Goal: Task Accomplishment & Management: Manage account settings

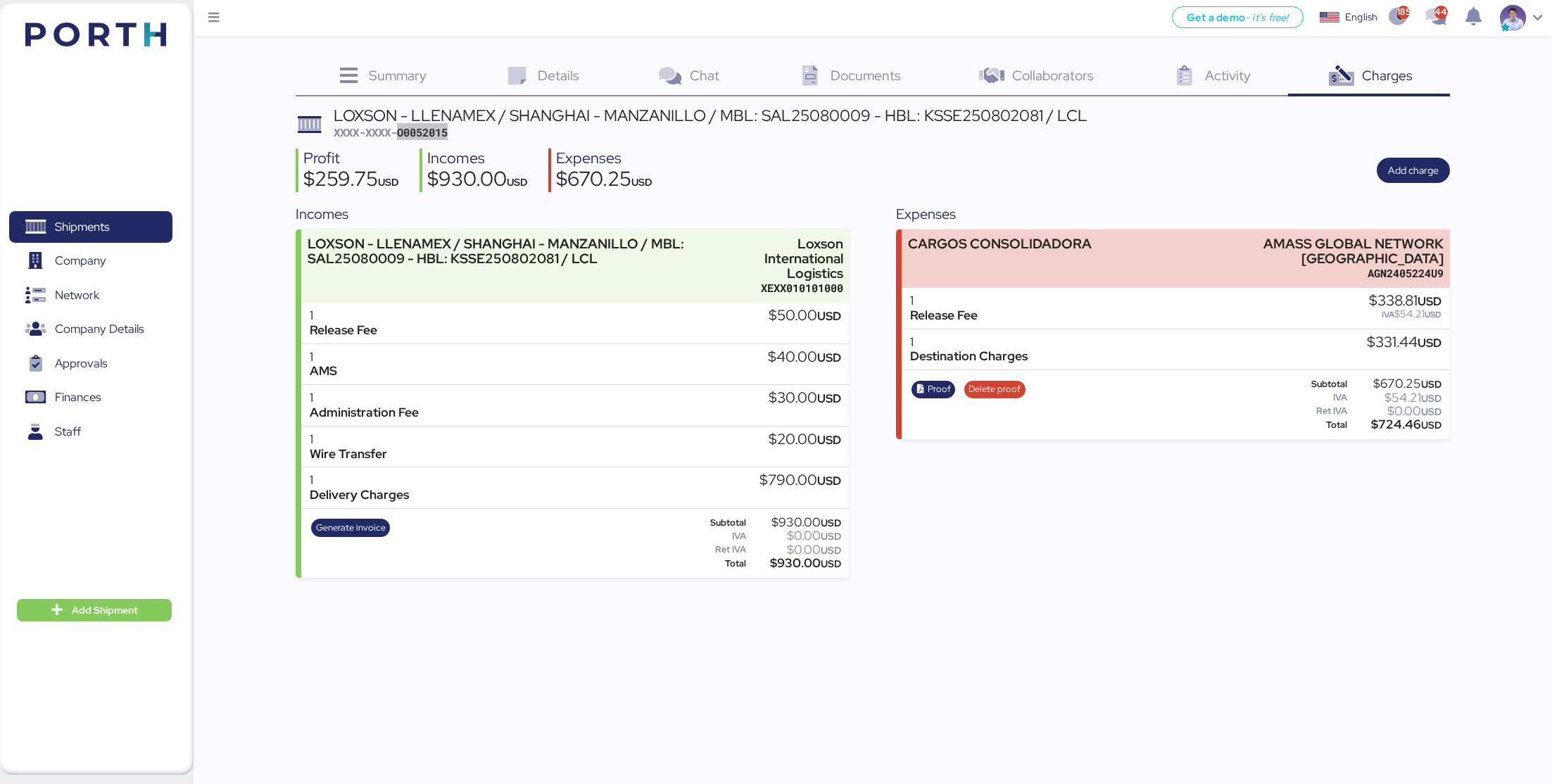
click at [1033, 579] on div "Get a demo - it’s free! Get a demo English Inglés English 1852 442 Shipments 0 …" at bounding box center [776, 392] width 1552 height 784
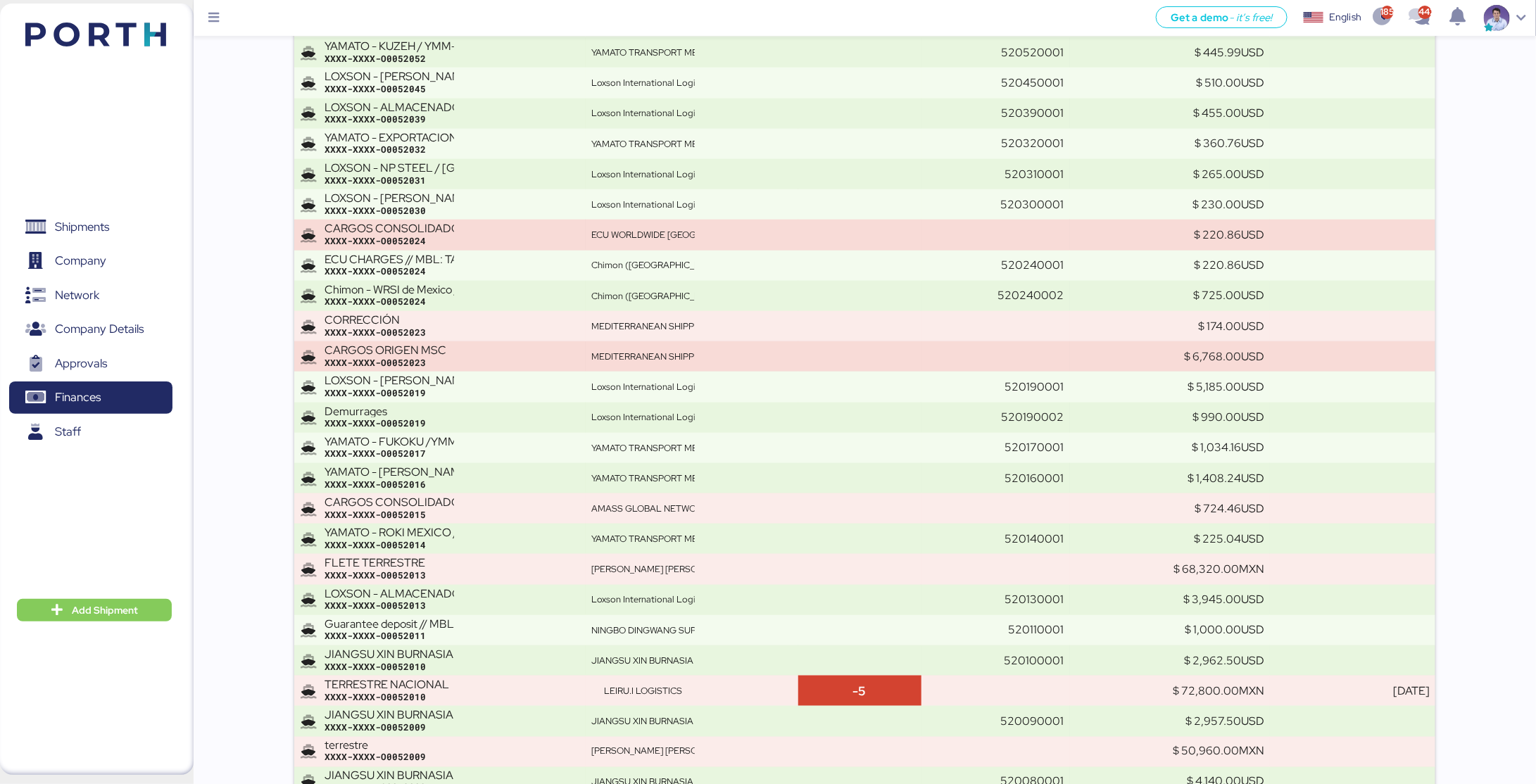
scroll to position [3836, 0]
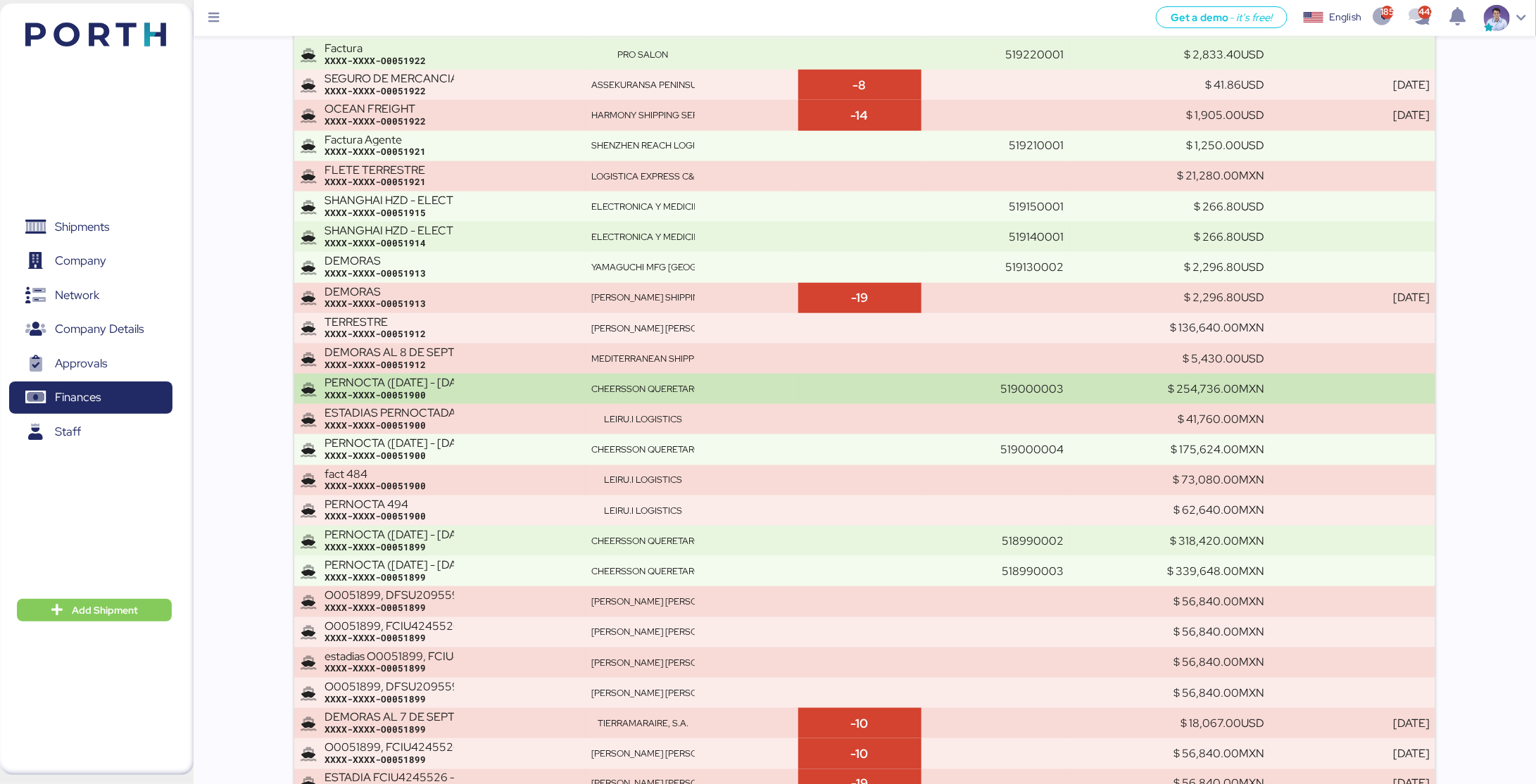
click at [460, 376] on div "PERNOCTA (02/08/2025 - 15/08/2025) DRYU2910770 - TCKU2076691, RFCU2245116 - ESD…" at bounding box center [452, 388] width 256 height 25
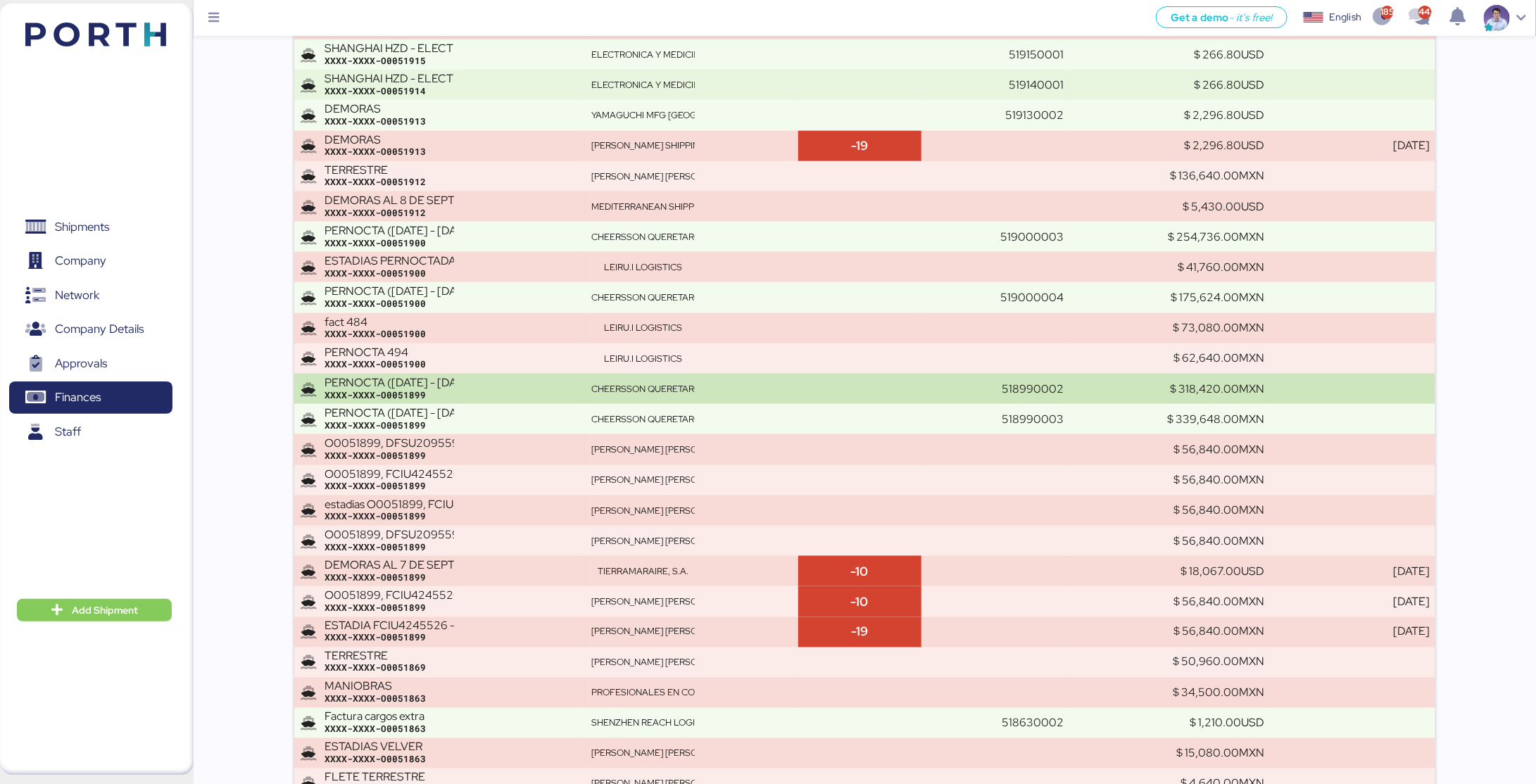
click at [393, 389] on div "XXXX-XXXX-O0051899" at bounding box center [452, 396] width 256 height 13
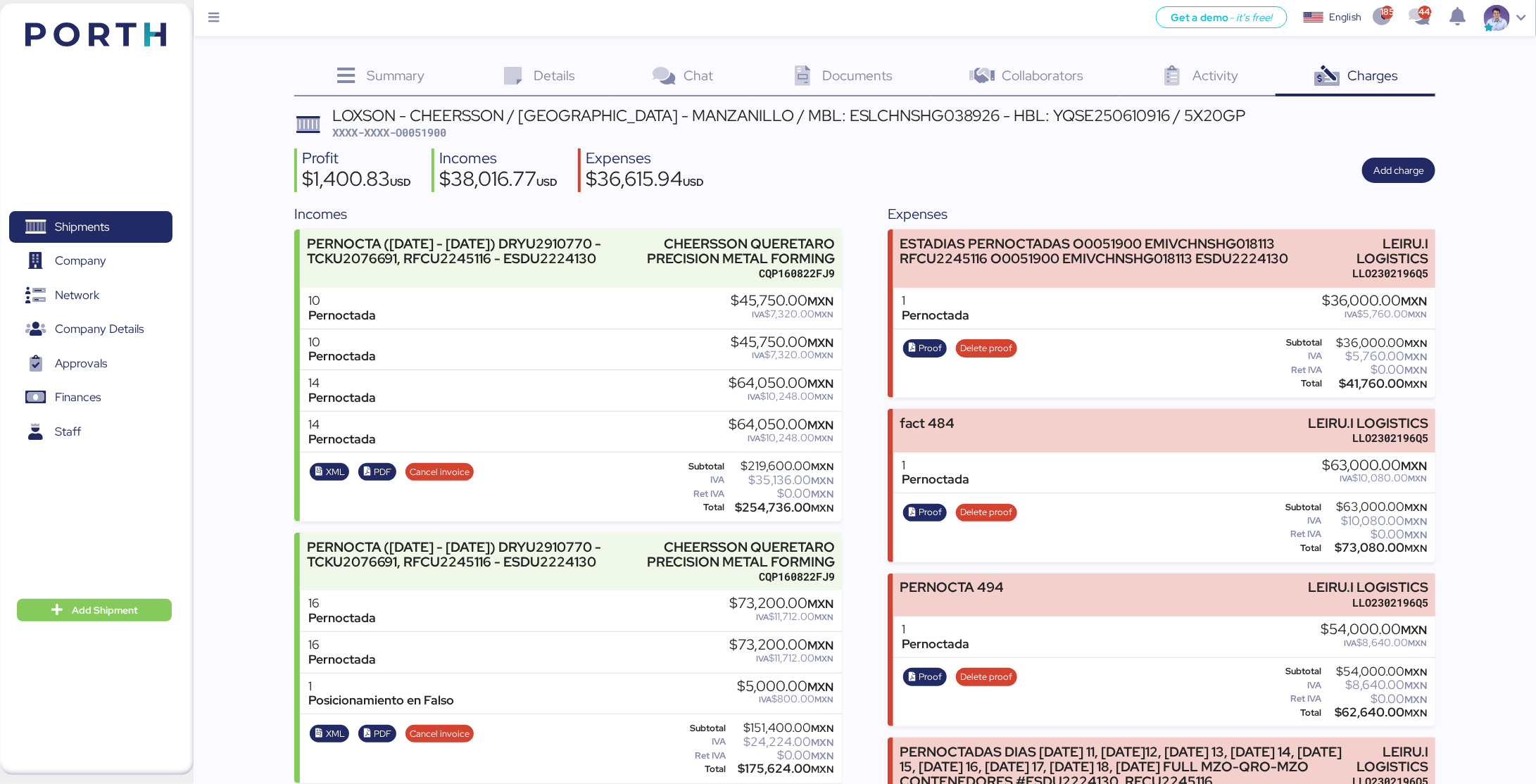
click at [844, 186] on div "Profit $1,400.83 USD Incomes $38,016.77 USD Expenses $36,615.94 USD Add charge" at bounding box center [865, 170] width 1141 height 44
click at [1018, 187] on div "Profit $1,400.83 USD Incomes $38,016.77 USD Expenses $36,615.94 USD Add charge" at bounding box center [865, 170] width 1141 height 44
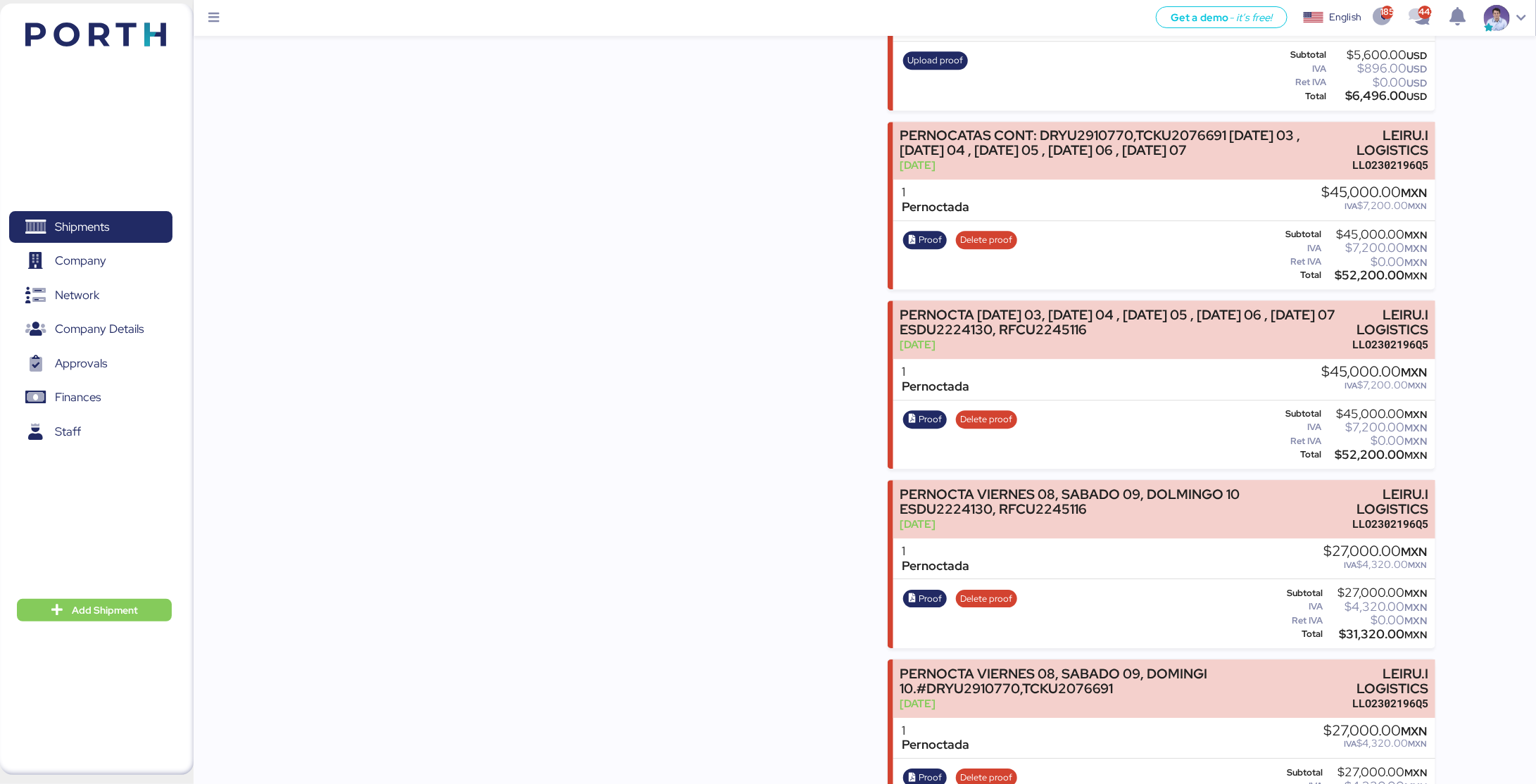
scroll to position [2399, 0]
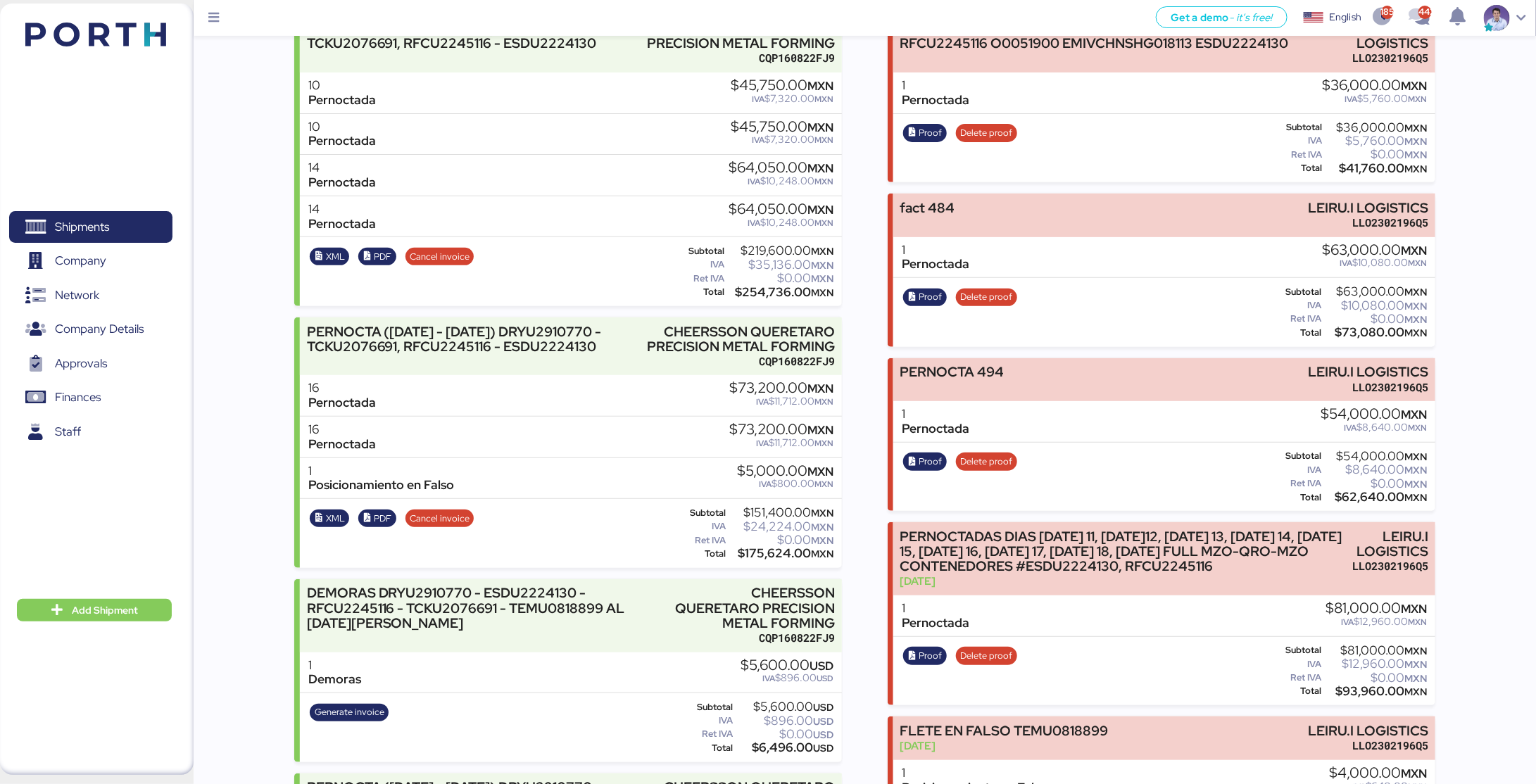
scroll to position [0, 0]
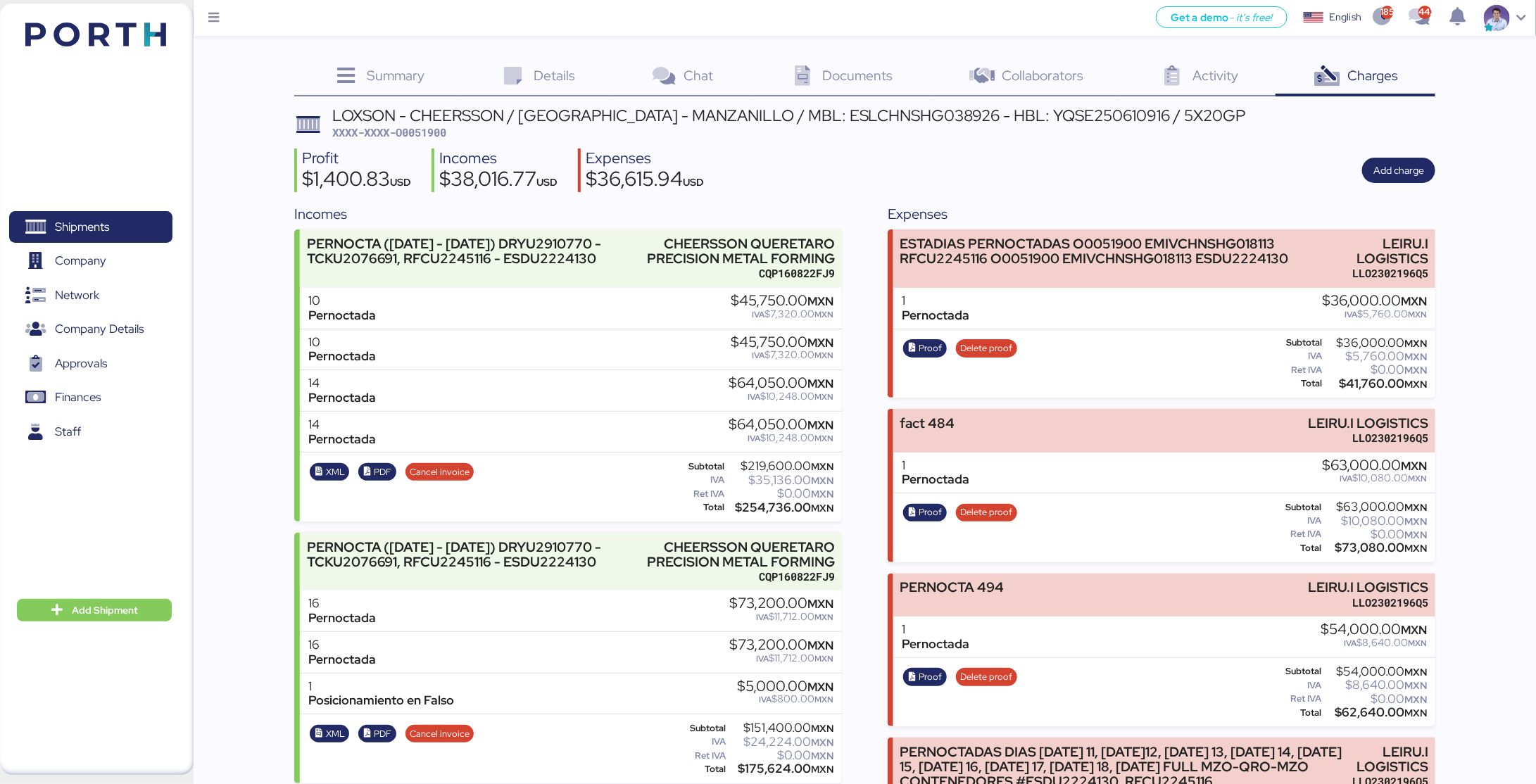
click at [1103, 151] on div "Profit $1,400.83 USD Incomes $38,016.77 USD Expenses $36,615.94 USD Add charge" at bounding box center [865, 170] width 1141 height 44
click at [960, 178] on div "Profit $1,400.83 USD Incomes $38,016.77 USD Expenses $36,615.94 USD Add charge" at bounding box center [865, 170] width 1141 height 44
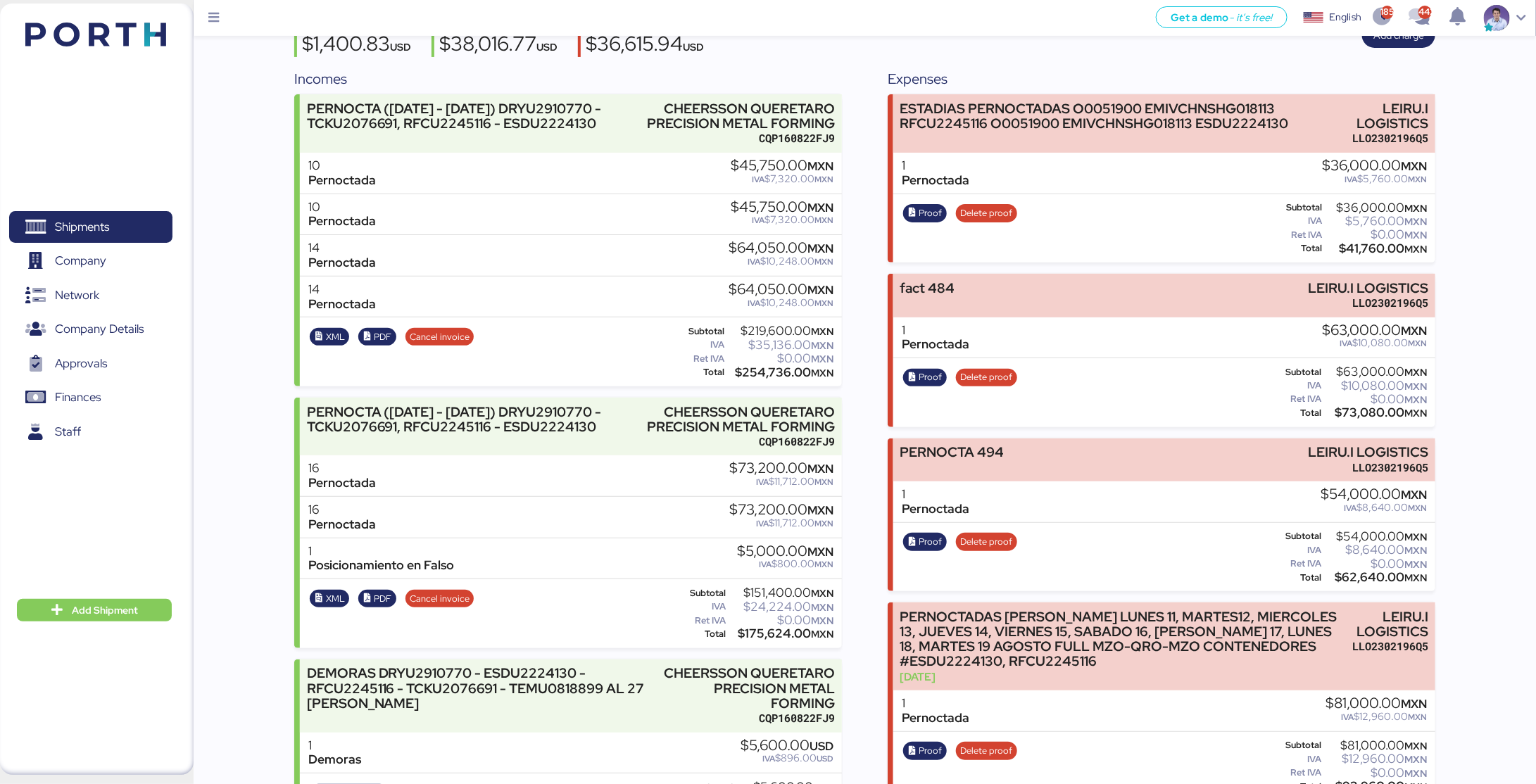
scroll to position [129, 0]
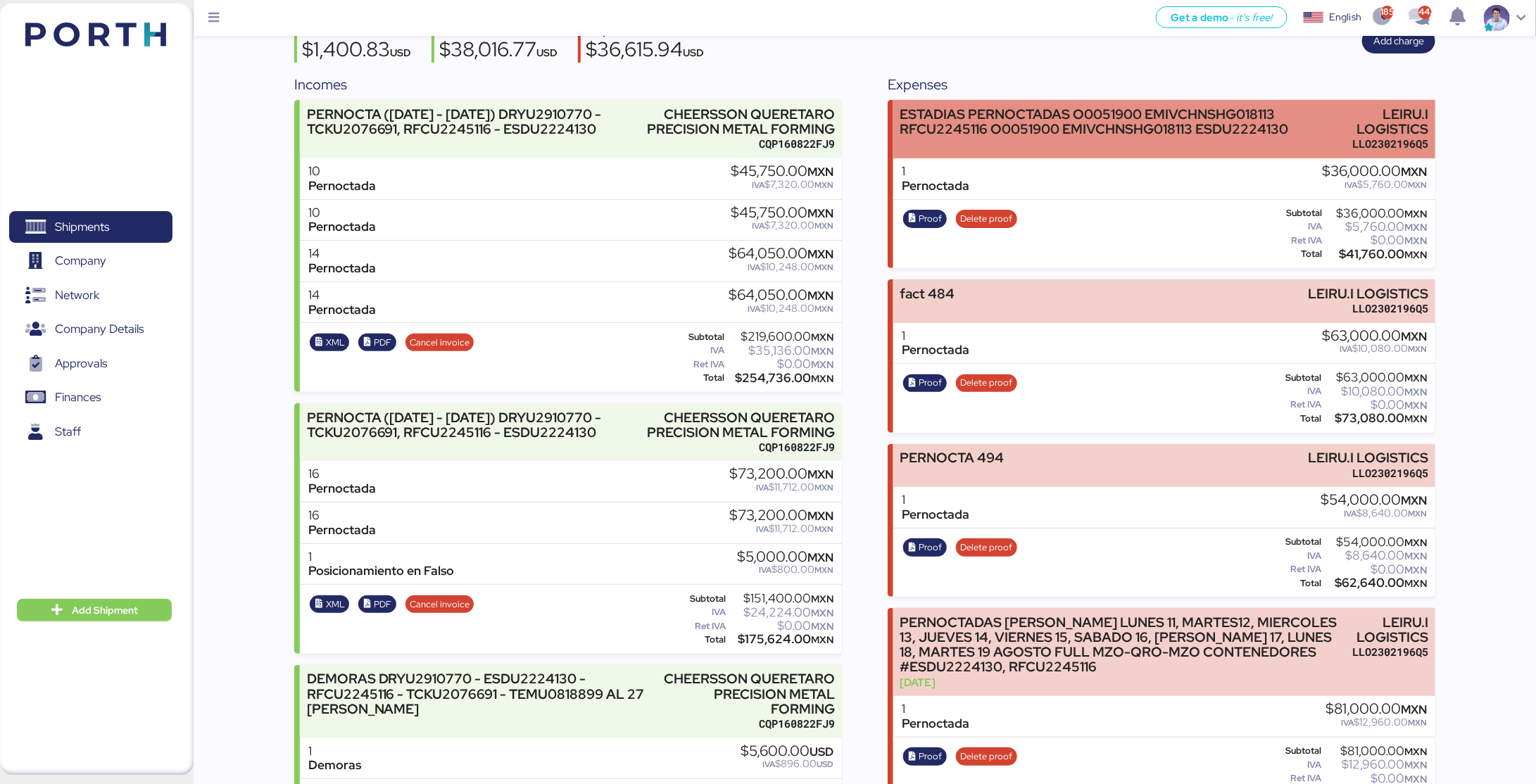
click at [1319, 139] on div "ESTADIAS PERNOCTADAS O0051900 EMIVCHNSHG018113 RFCU2245116 O0051900 EMIVCHNSHG0…" at bounding box center [1123, 129] width 446 height 44
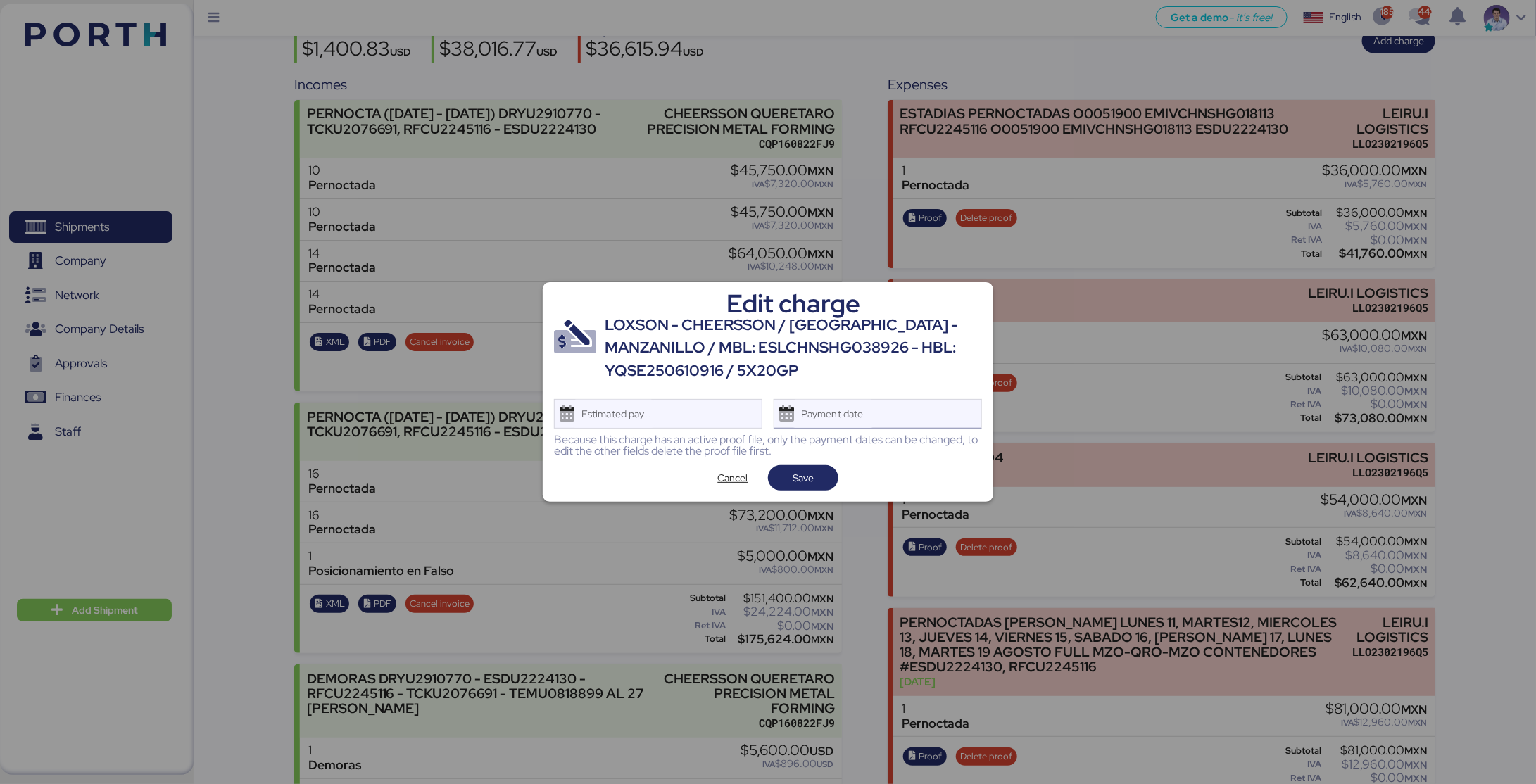
click at [892, 410] on div "Payment date" at bounding box center [877, 413] width 208 height 30
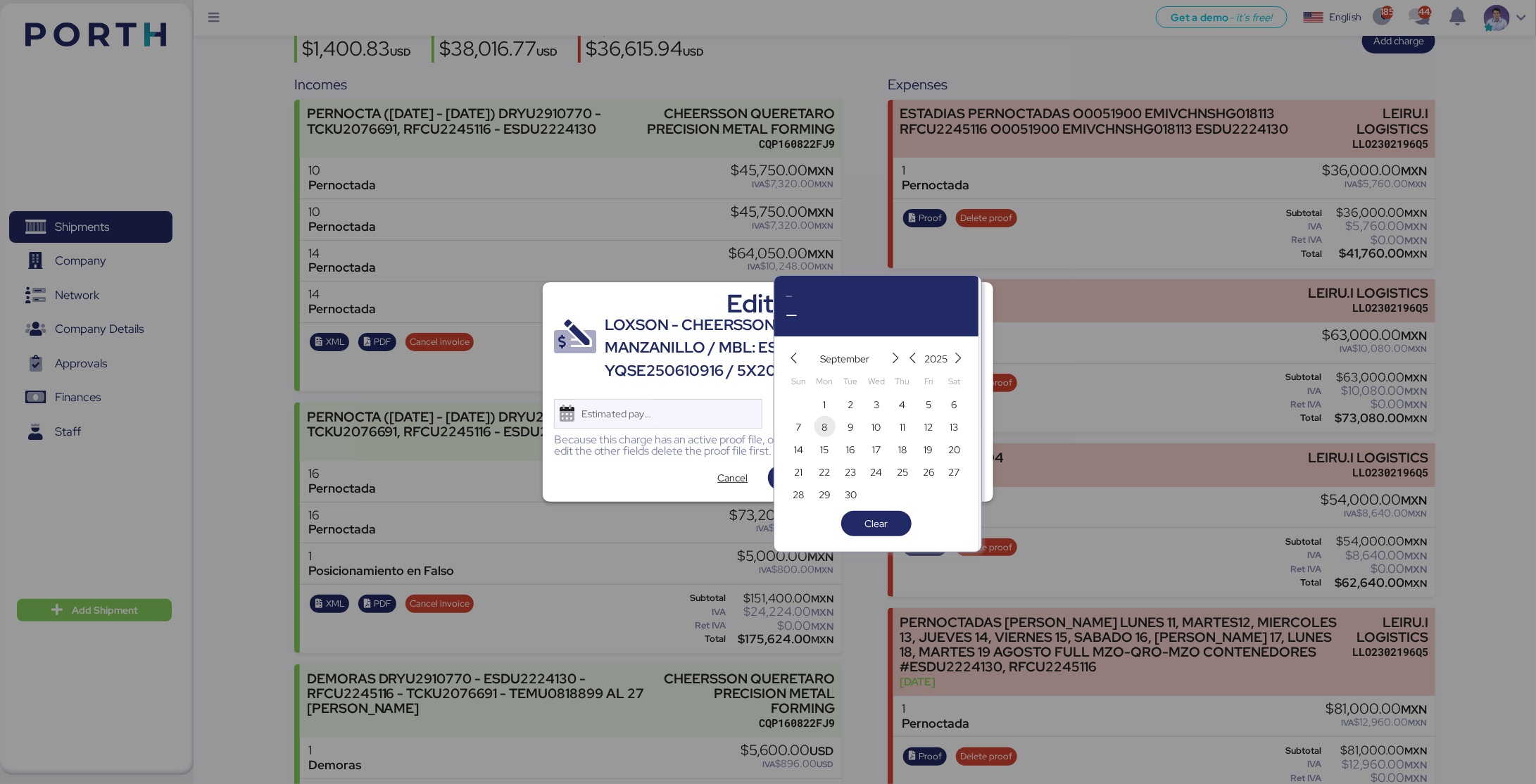
click at [828, 429] on span "8" at bounding box center [824, 427] width 15 height 17
type input "Sep 8, 2025"
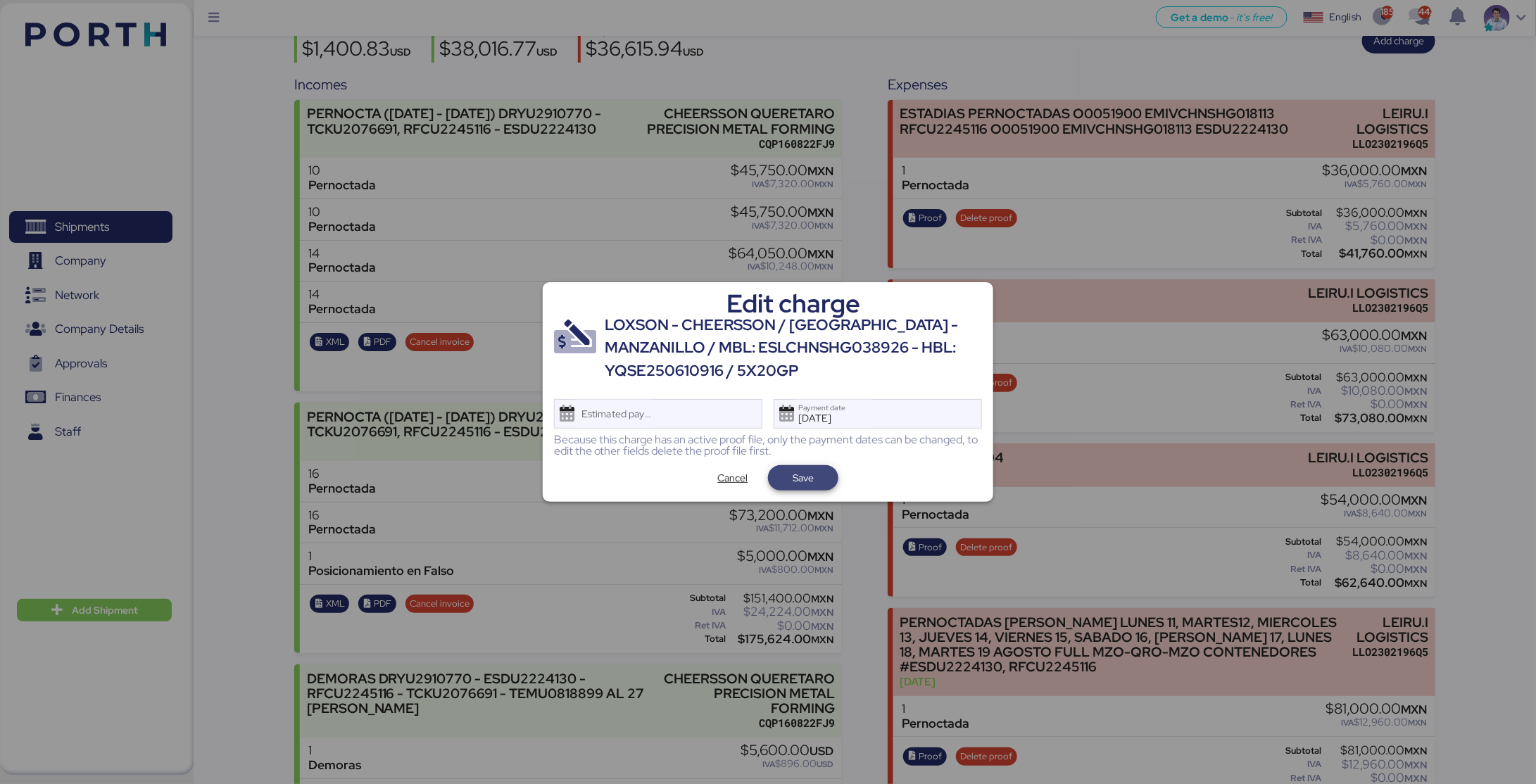
click at [801, 474] on span "Save" at bounding box center [803, 478] width 21 height 17
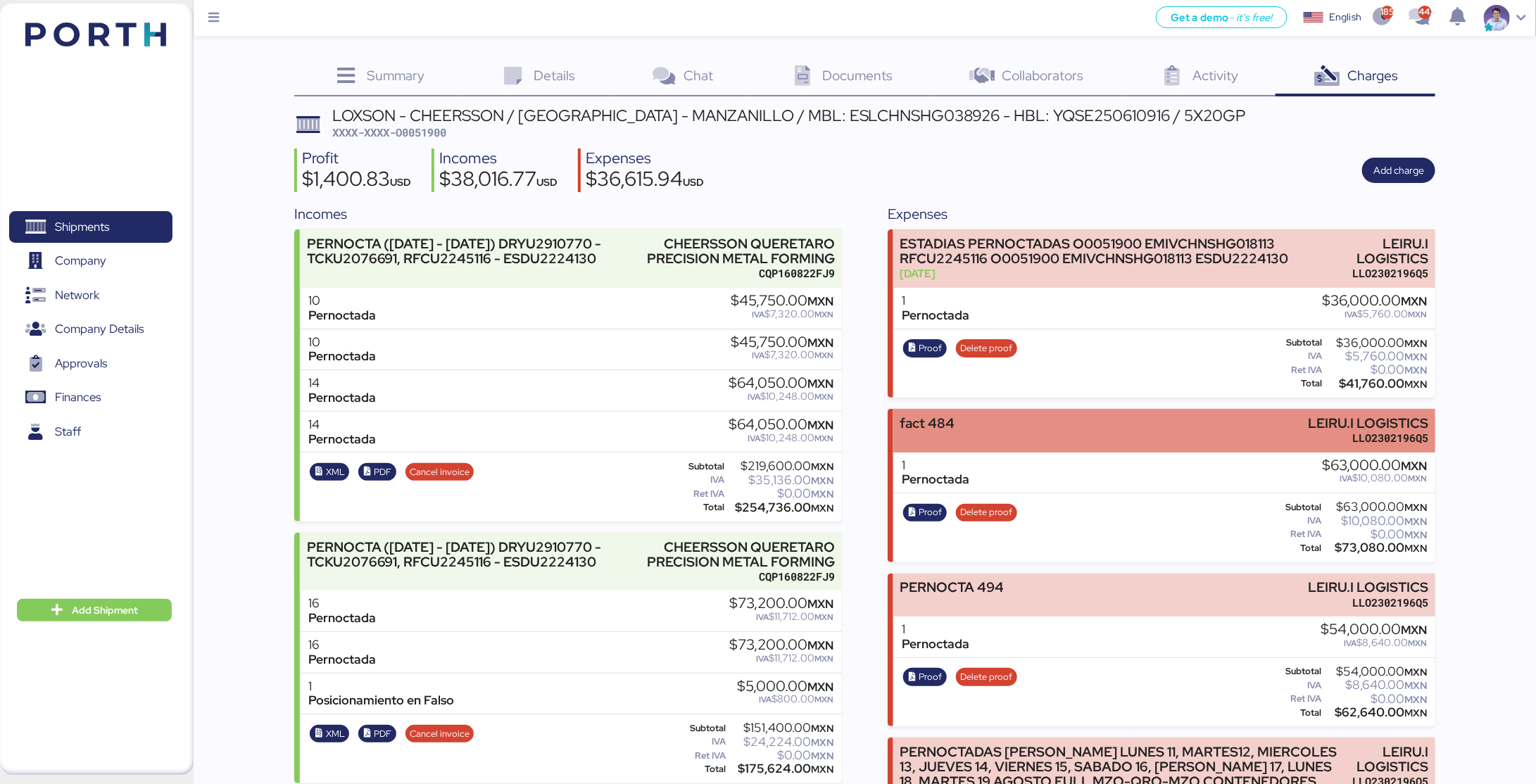
click at [1023, 421] on div "fact 484 LEIRU.I LOGISTICS LLO2302196Q5" at bounding box center [1164, 429] width 542 height 43
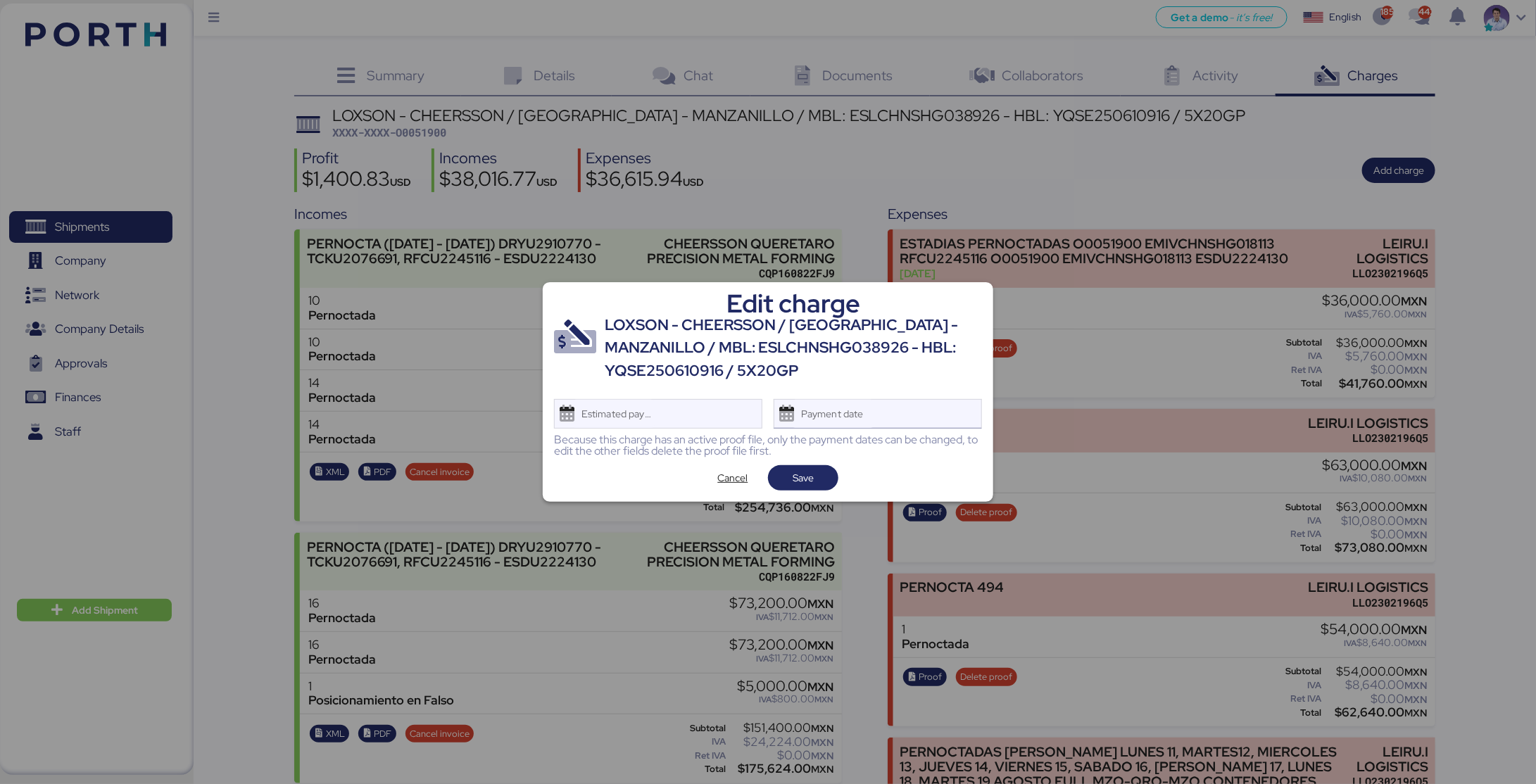
click at [907, 416] on div "Payment date" at bounding box center [877, 413] width 208 height 30
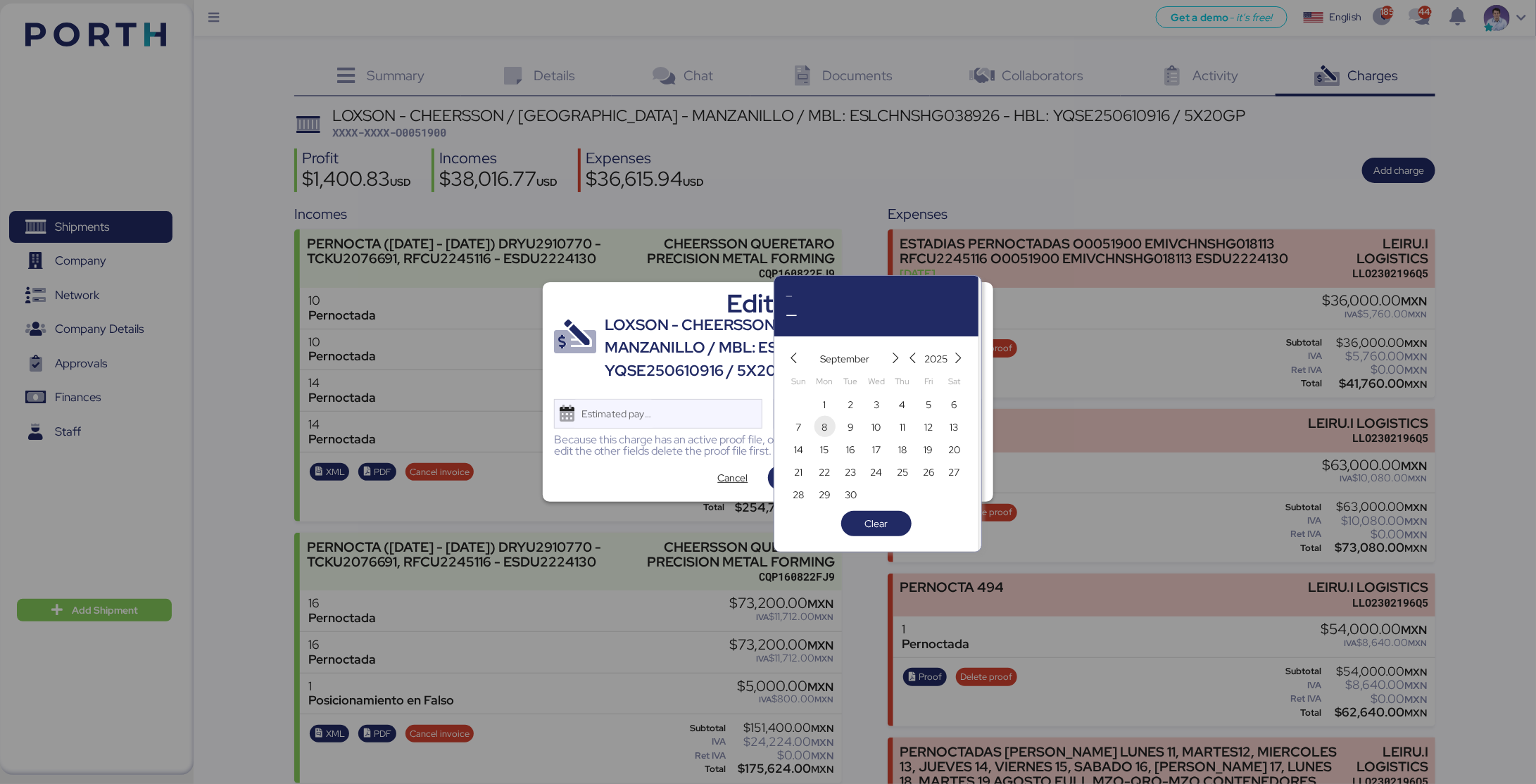
click at [828, 427] on span "8" at bounding box center [824, 427] width 15 height 17
type input "Sep 8, 2025"
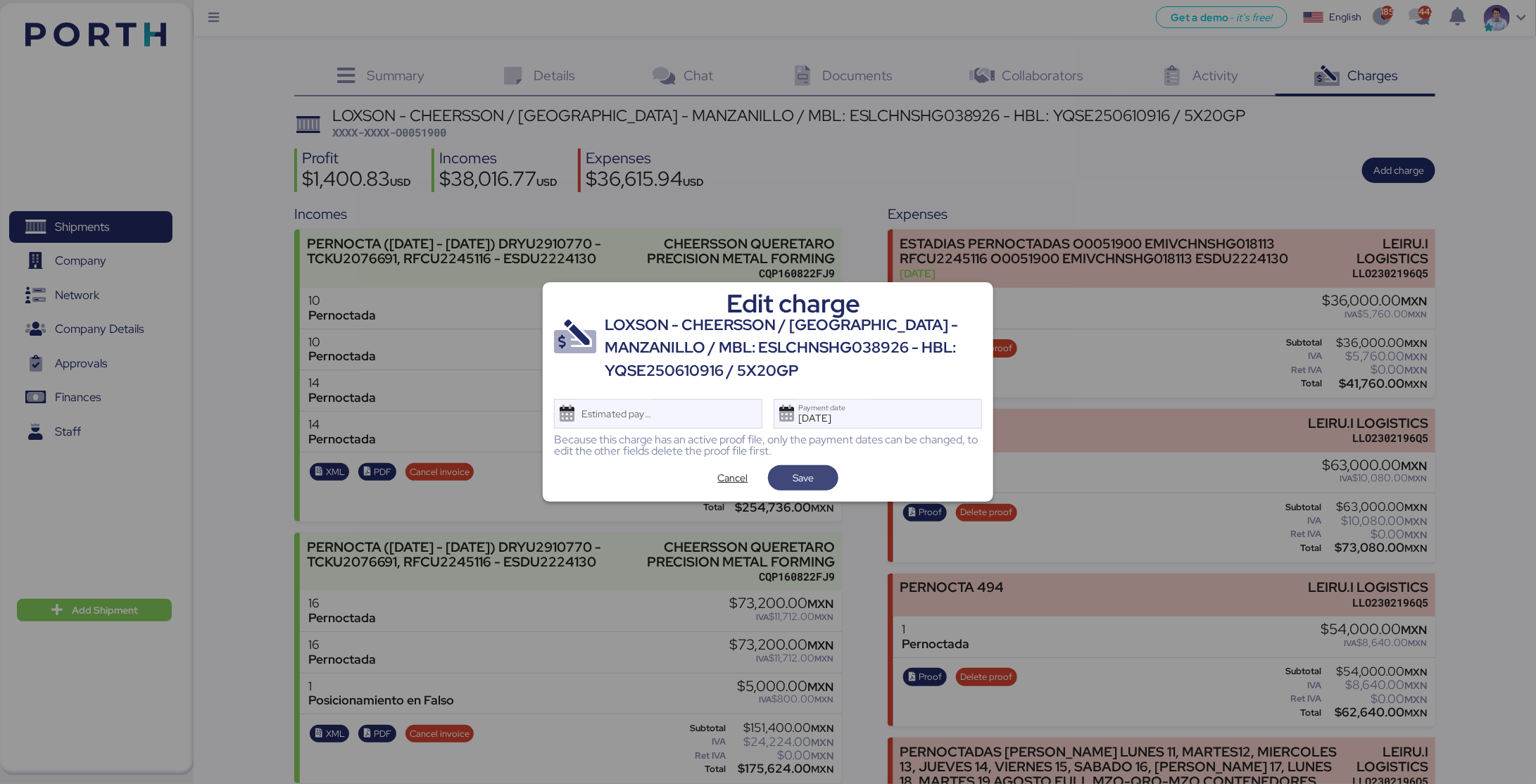
click at [800, 482] on span "Save" at bounding box center [803, 478] width 21 height 17
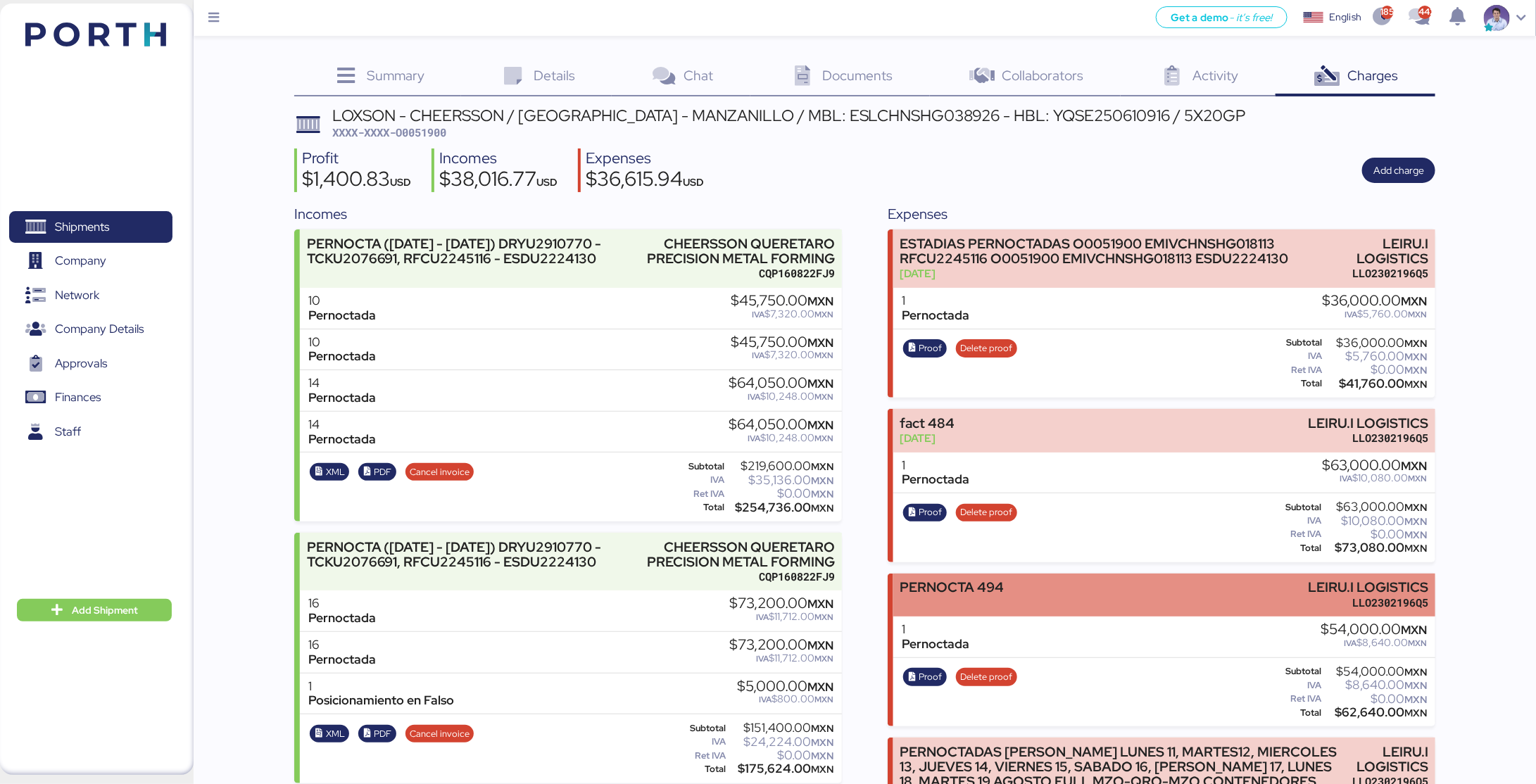
click at [1036, 585] on div "PERNOCTA 494 LEIRU.I LOGISTICS LLO2302196Q5" at bounding box center [1164, 594] width 542 height 43
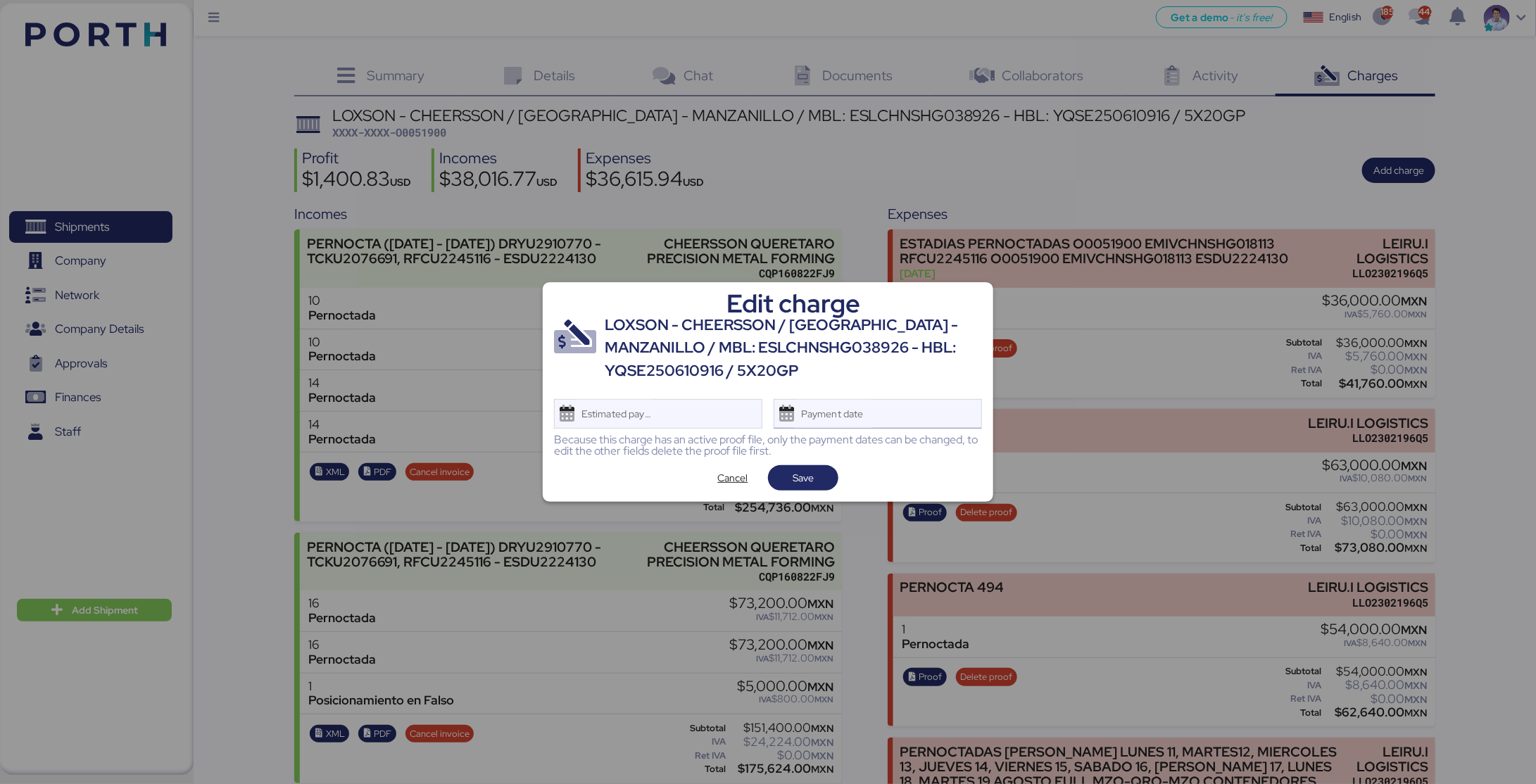
click at [874, 409] on div "Payment date" at bounding box center [833, 413] width 84 height 28
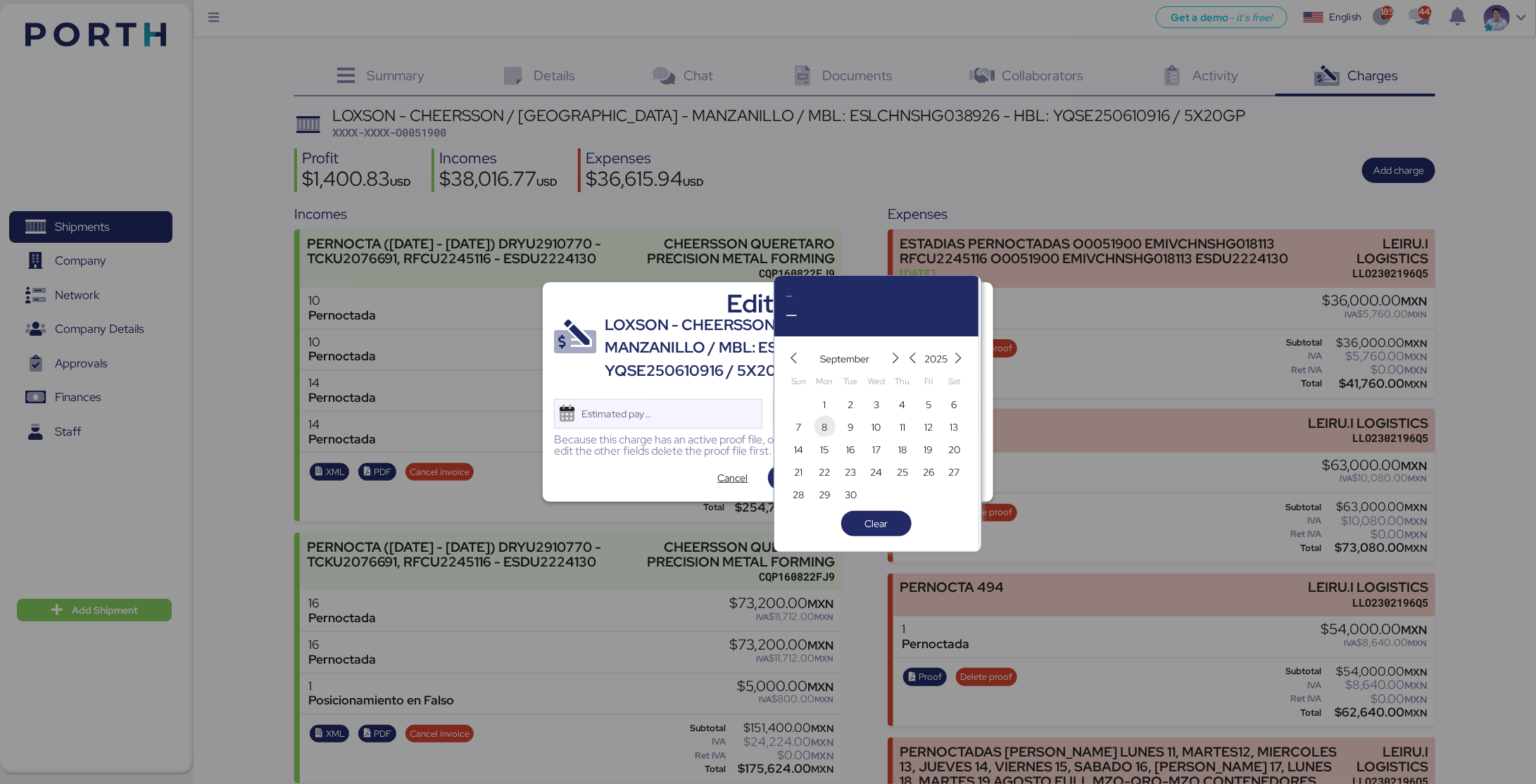
click at [830, 428] on span "8" at bounding box center [824, 427] width 15 height 17
type input "Sep 8, 2025"
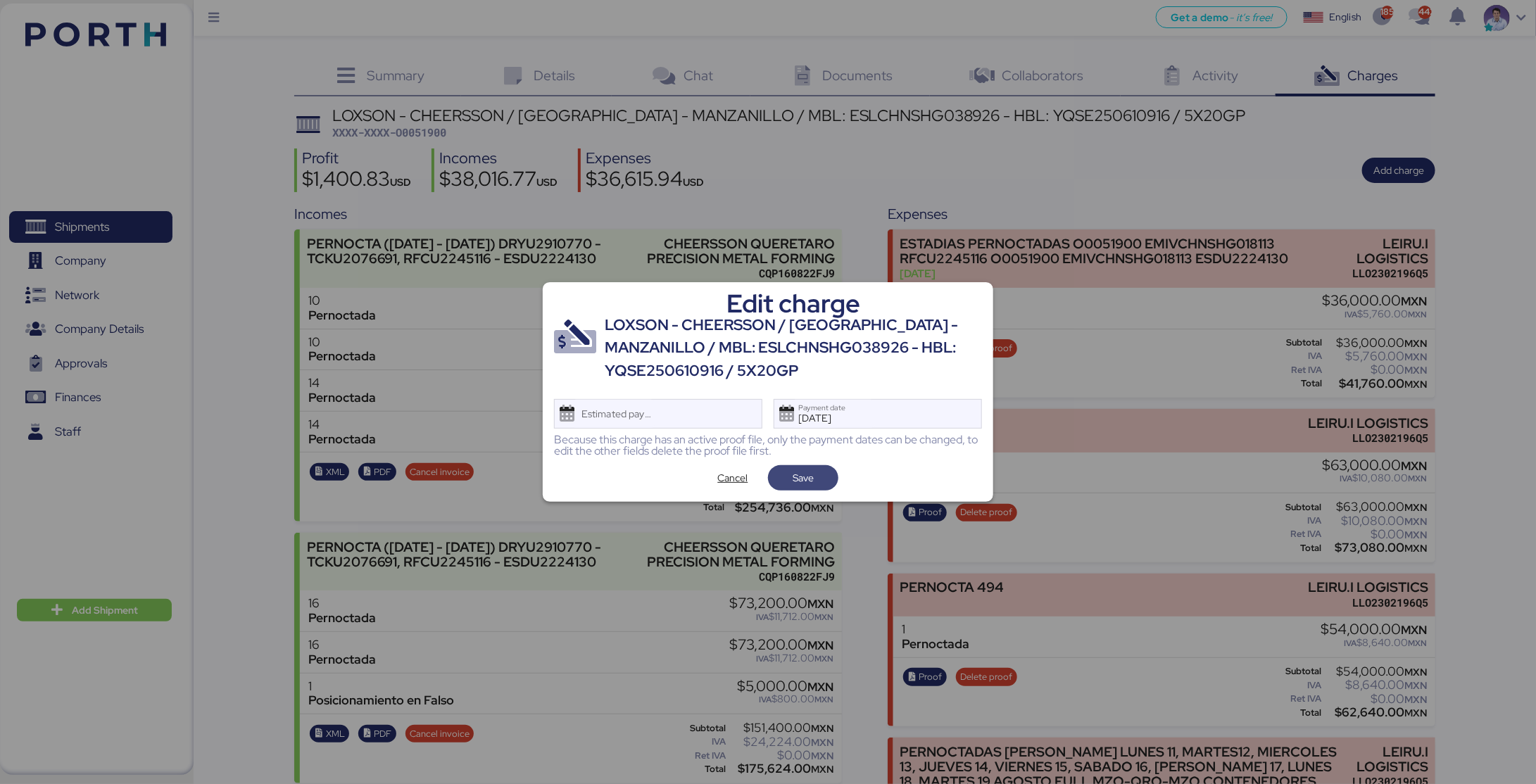
click at [815, 478] on span "Save" at bounding box center [803, 478] width 48 height 20
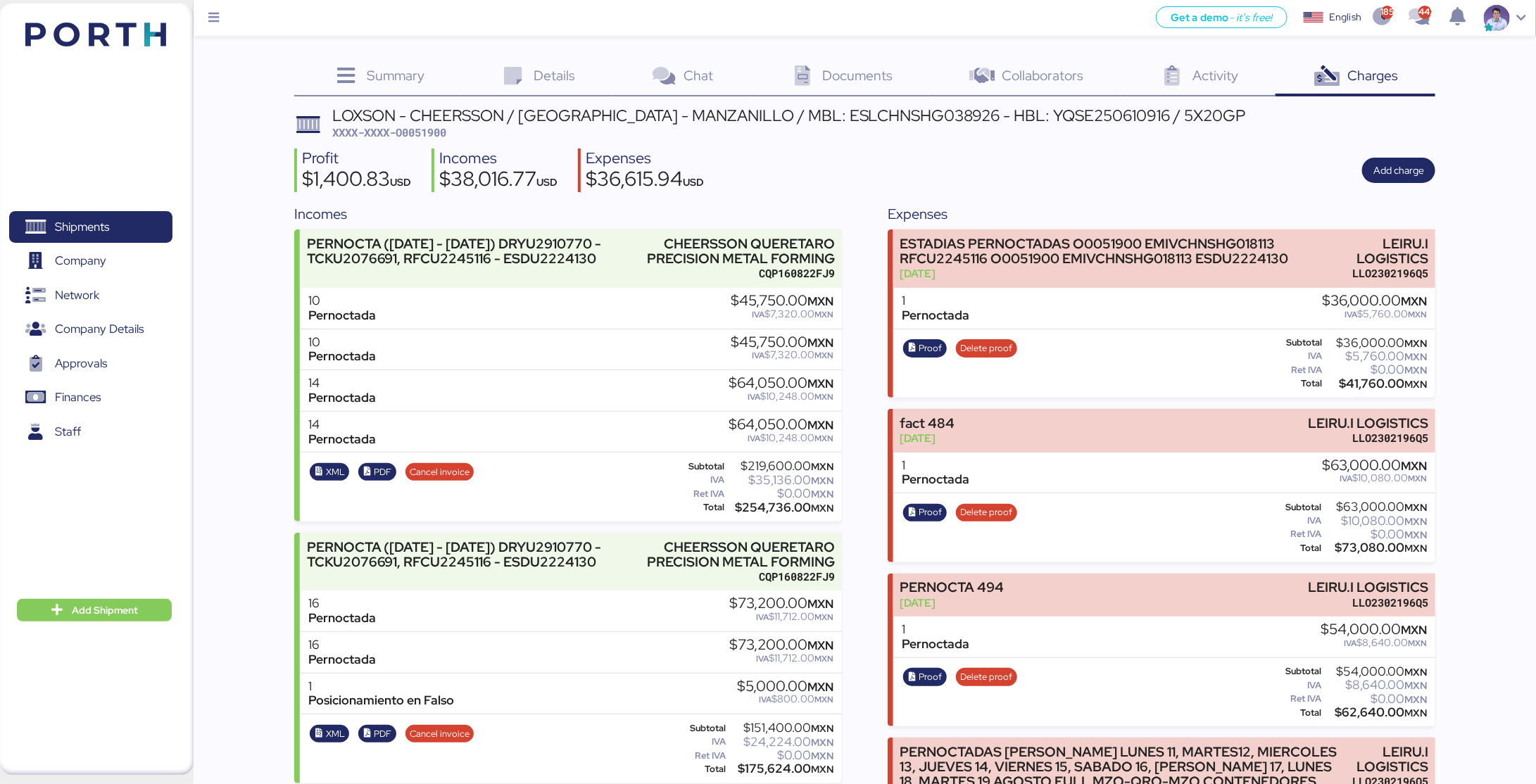
drag, startPoint x: 747, startPoint y: 178, endPoint x: 735, endPoint y: 127, distance: 52.4
click at [746, 178] on div "Profit $1,400.83 USD Incomes $38,016.77 USD Expenses $36,615.94 USD Add charge" at bounding box center [865, 170] width 1141 height 44
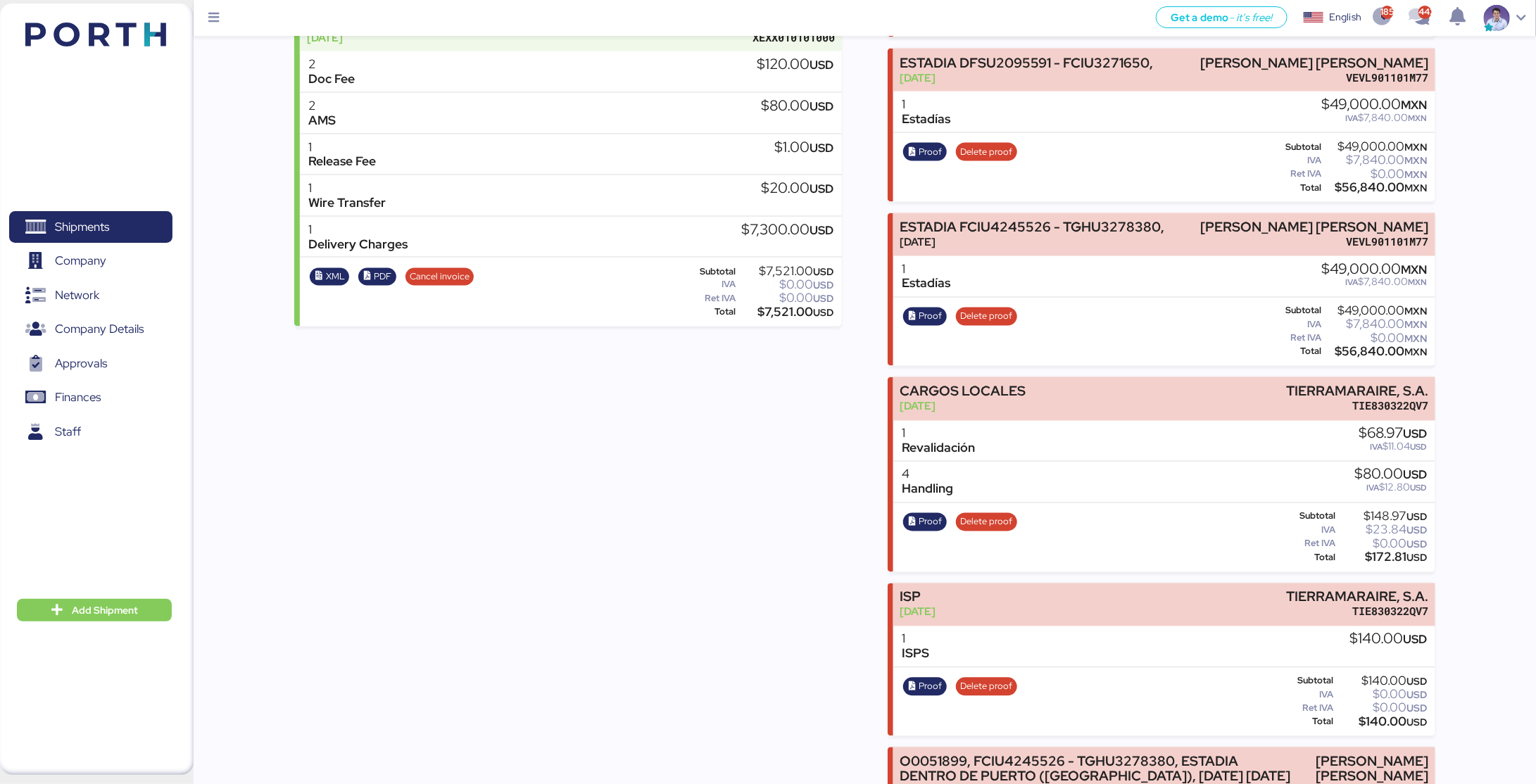
scroll to position [1253, 0]
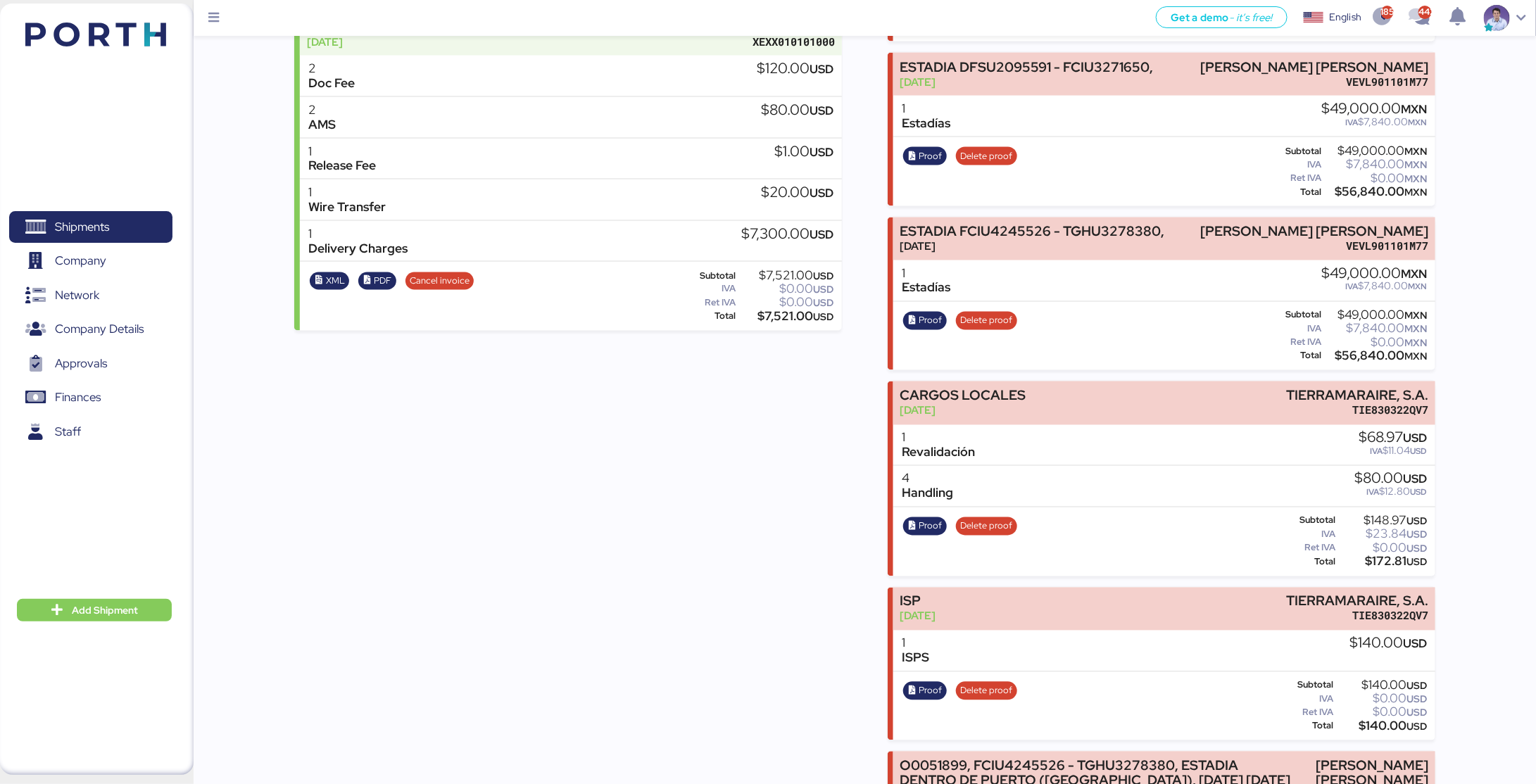
click at [1351, 351] on div "$56,840.00 MXN" at bounding box center [1375, 356] width 103 height 10
copy div "56,840.00"
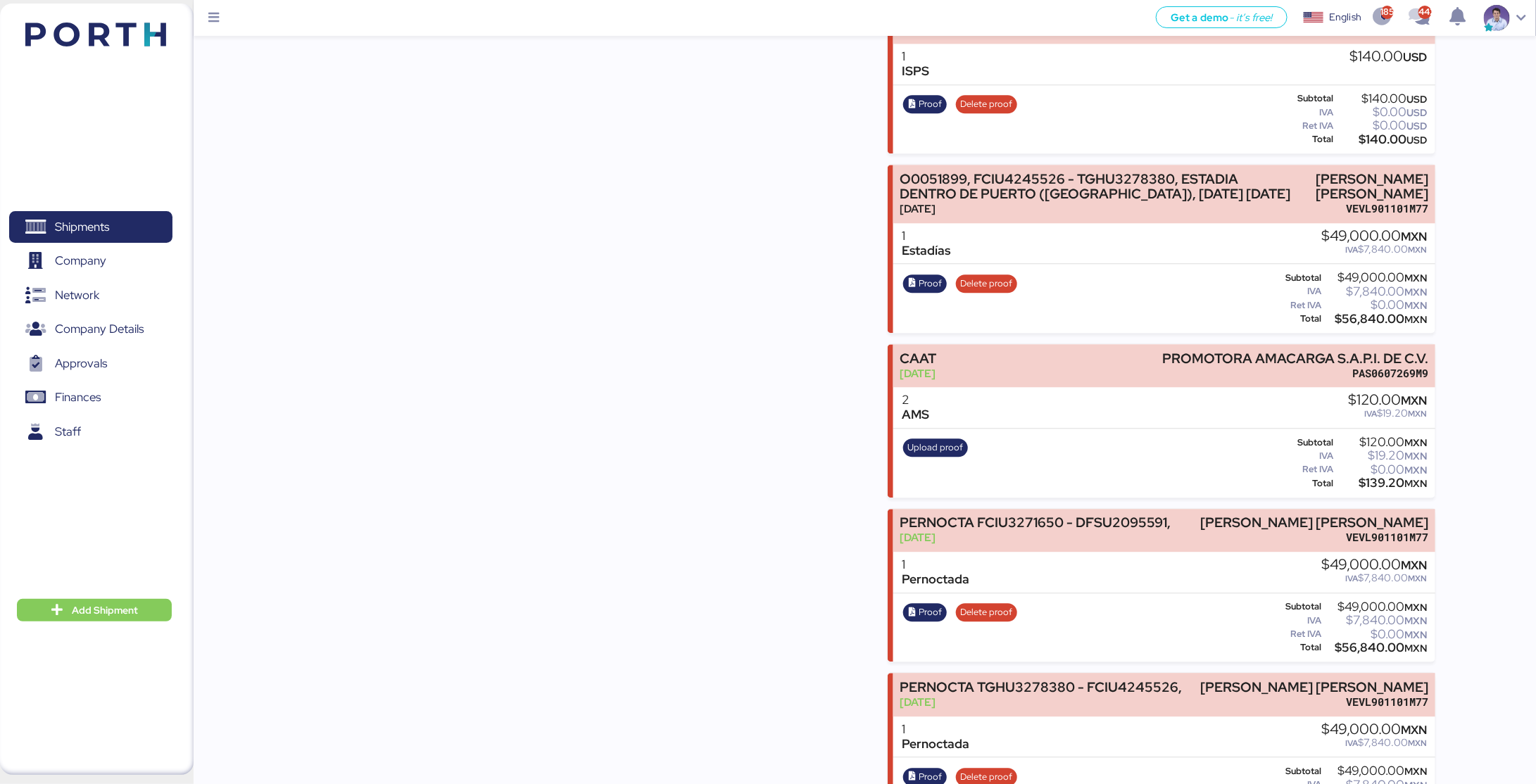
scroll to position [149, 0]
